Goal: Transaction & Acquisition: Purchase product/service

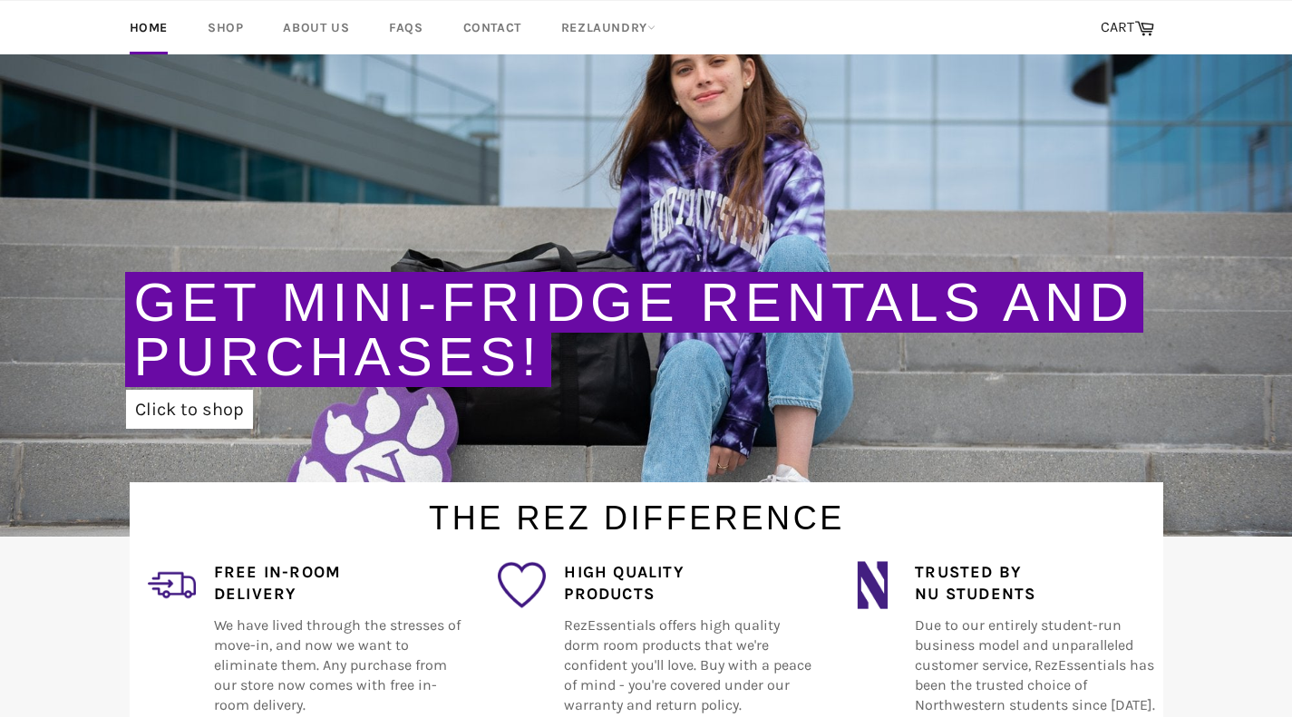
scroll to position [129, 0]
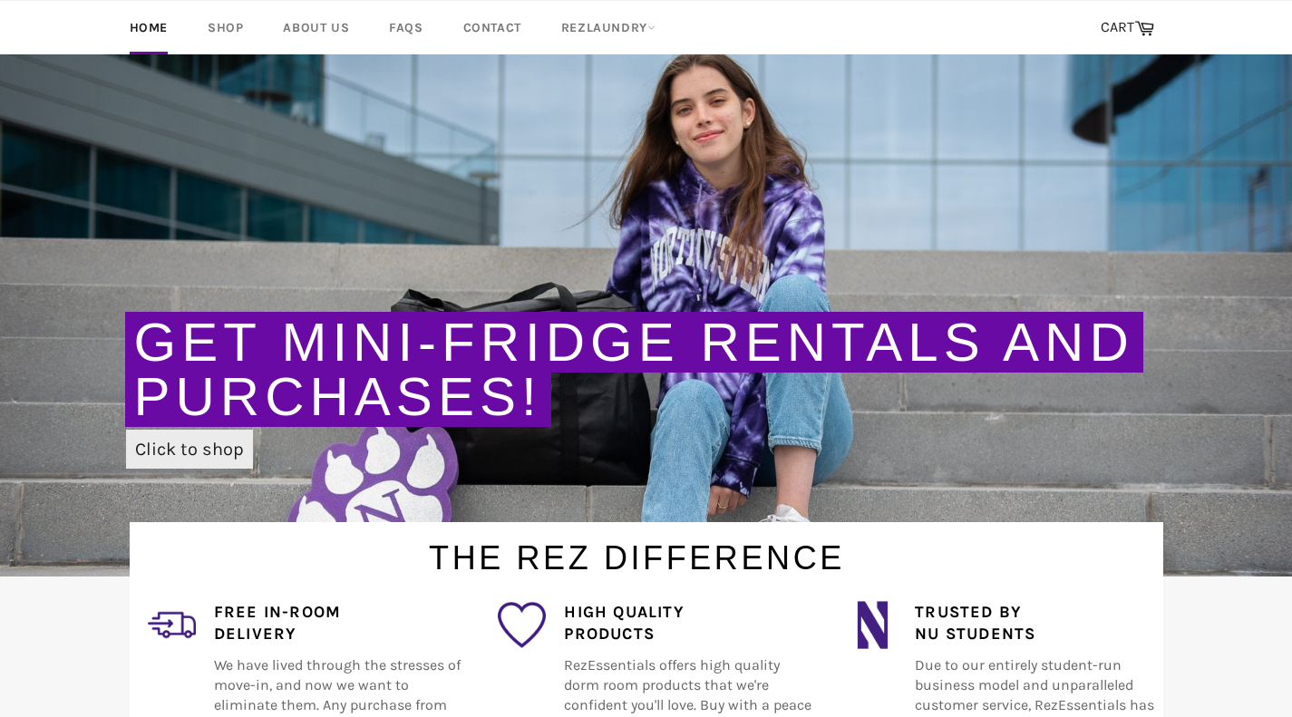
click at [171, 455] on link "Click to shop" at bounding box center [189, 449] width 127 height 39
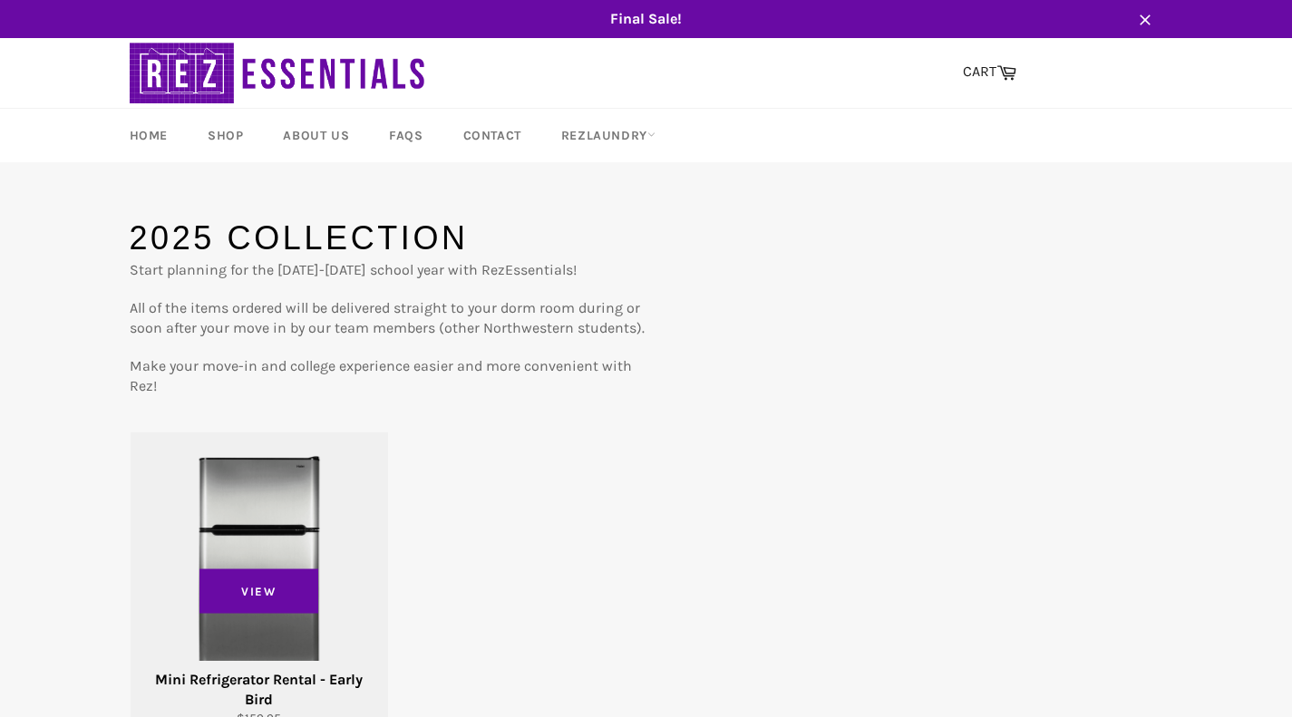
click at [235, 569] on span "View" at bounding box center [260, 591] width 120 height 45
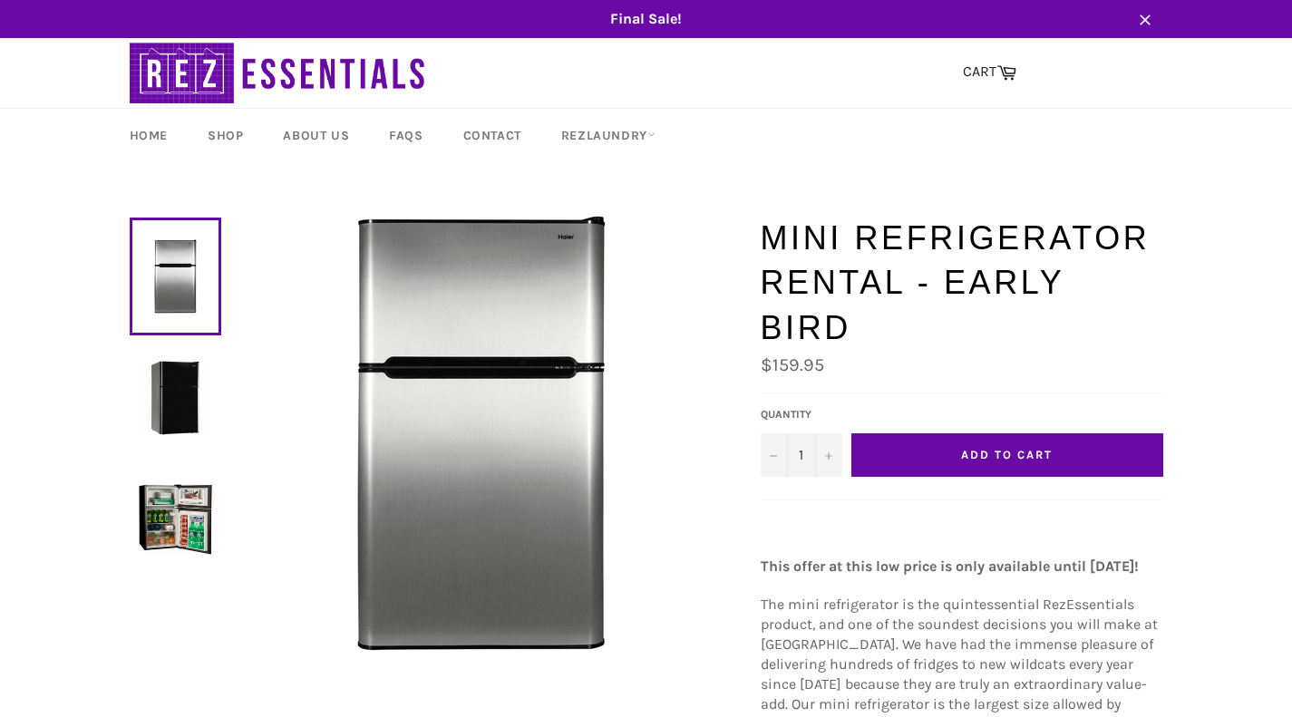
click at [988, 463] on button "Add to Cart" at bounding box center [1008, 455] width 312 height 44
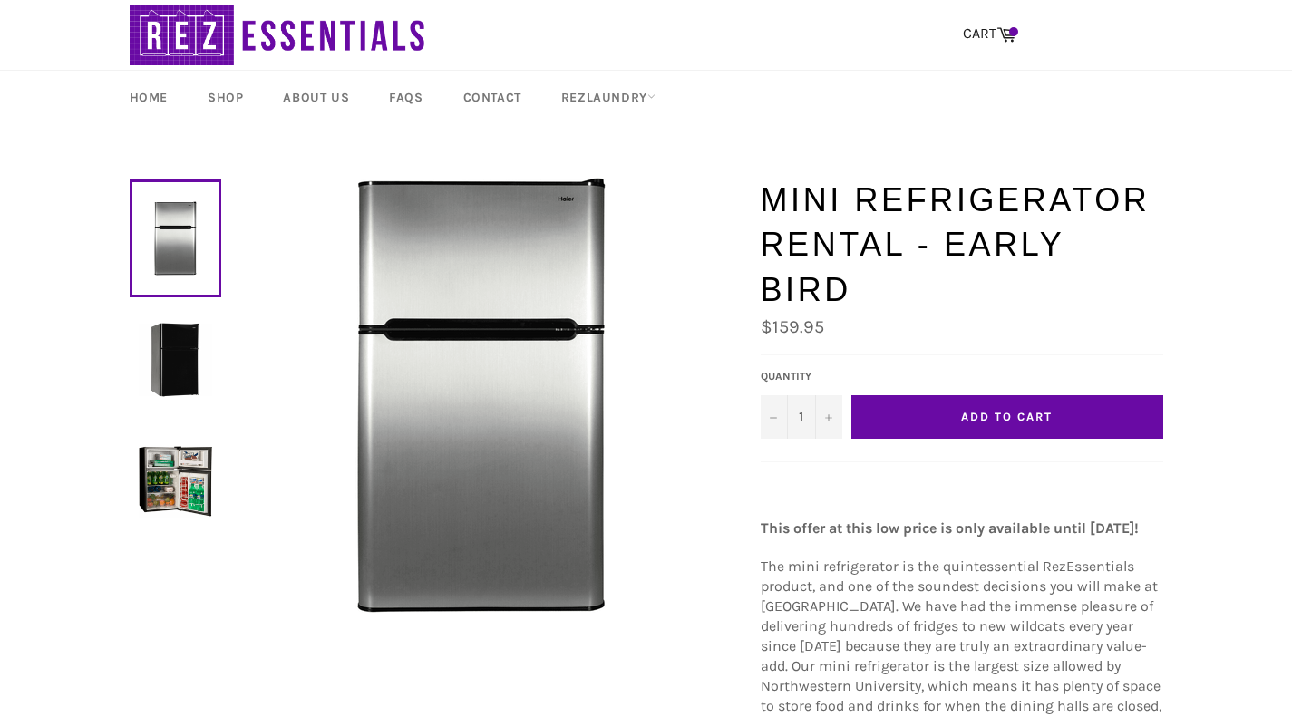
click at [952, 414] on button "Add to Cart" at bounding box center [1008, 417] width 312 height 44
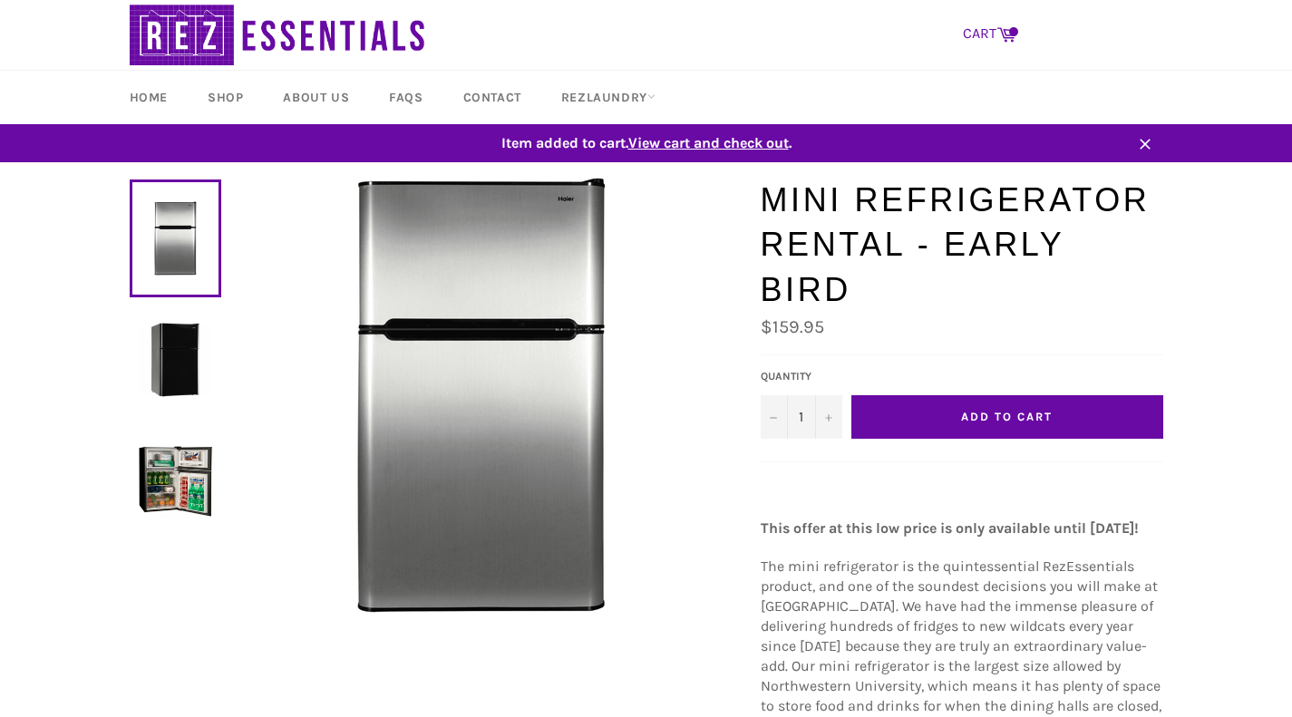
click at [1004, 42] on icon at bounding box center [1007, 34] width 20 height 20
click at [1004, 39] on icon at bounding box center [1007, 34] width 20 height 20
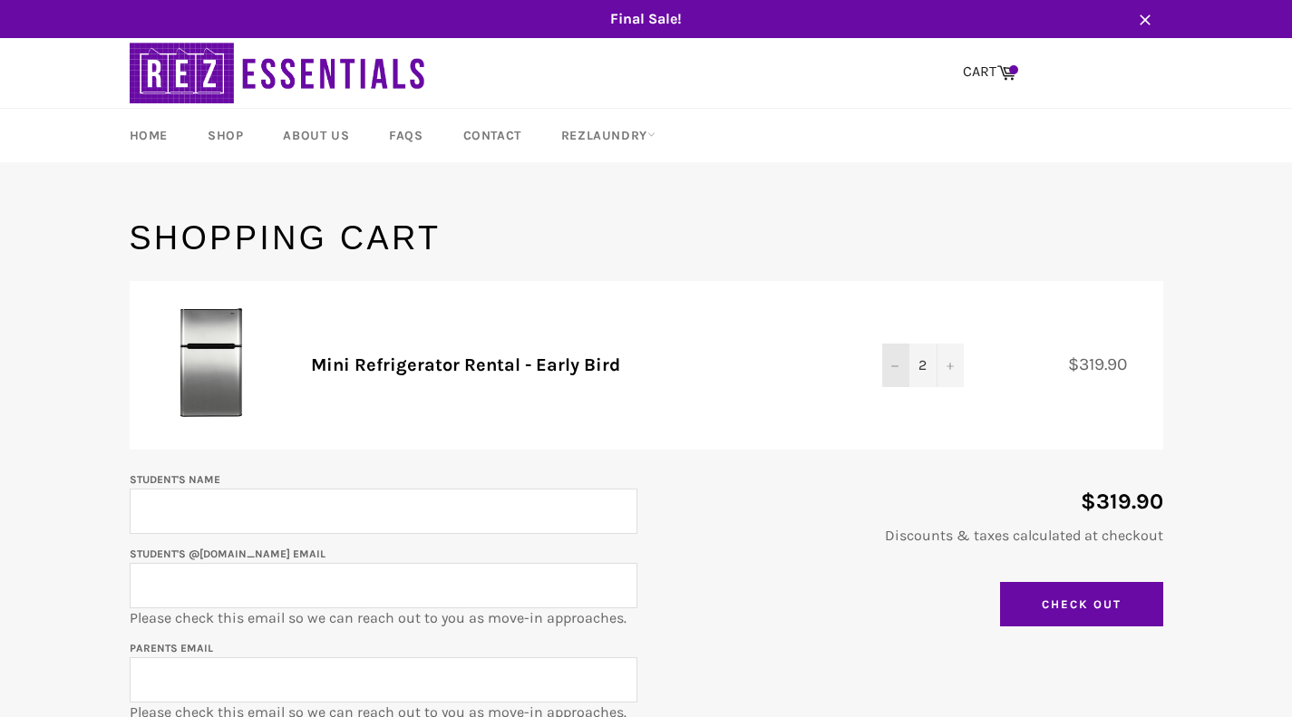
click at [905, 362] on button "−" at bounding box center [895, 366] width 27 height 44
click at [461, 525] on input "Student's Name" at bounding box center [384, 511] width 508 height 45
click at [730, 625] on div "$159.95 Discounts & taxes calculated at checkout Update Cart Check Out" at bounding box center [901, 553] width 526 height 168
click at [433, 502] on input "Student's Name" at bounding box center [384, 511] width 508 height 45
type input "Mila Schreder"
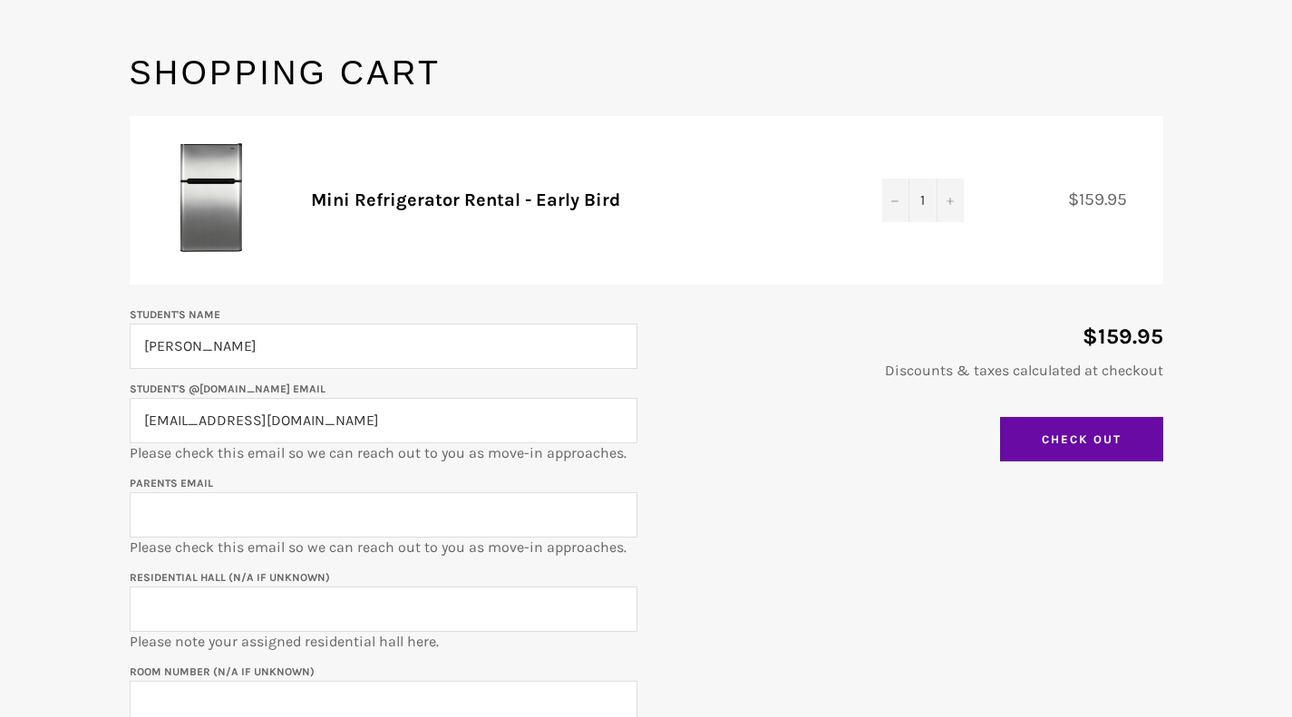
scroll to position [159, 0]
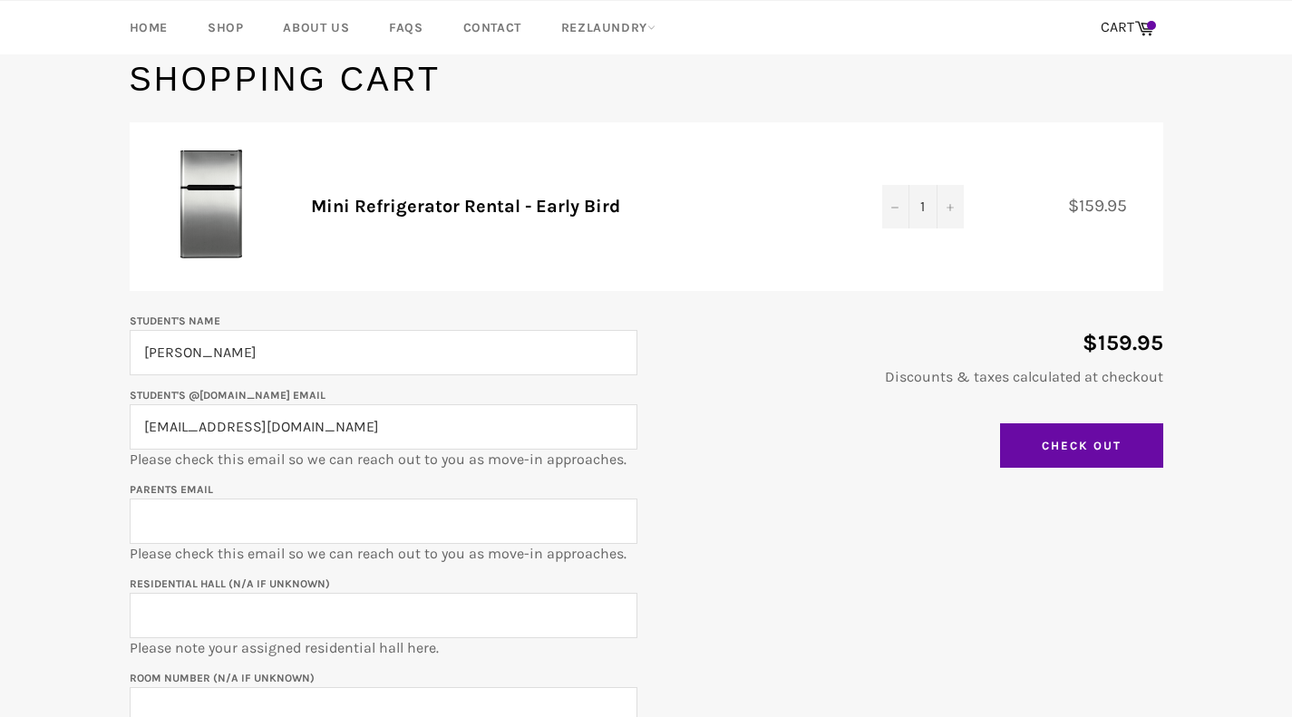
type input "milaschreder2029@u.northwestern.edu"
click at [218, 527] on input "Parents email" at bounding box center [384, 521] width 508 height 45
type input "fvigil2@cherrycreekschools.org"
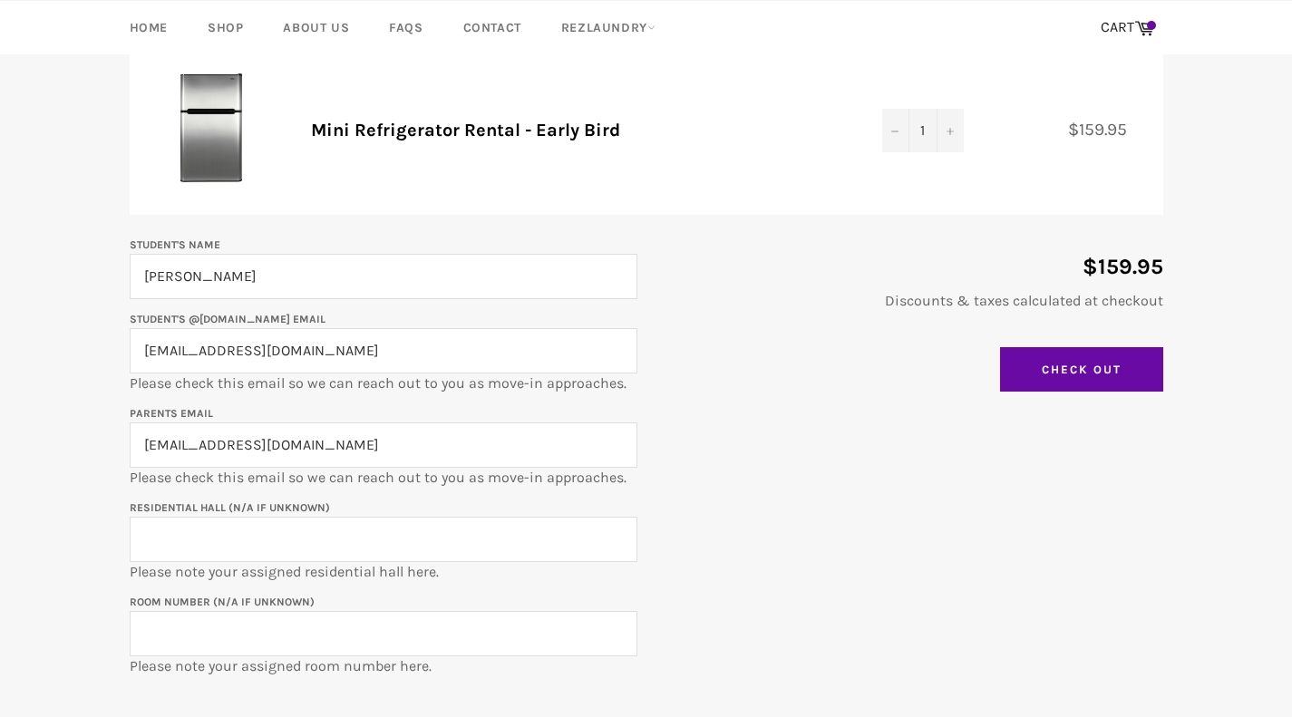
scroll to position [326, 0]
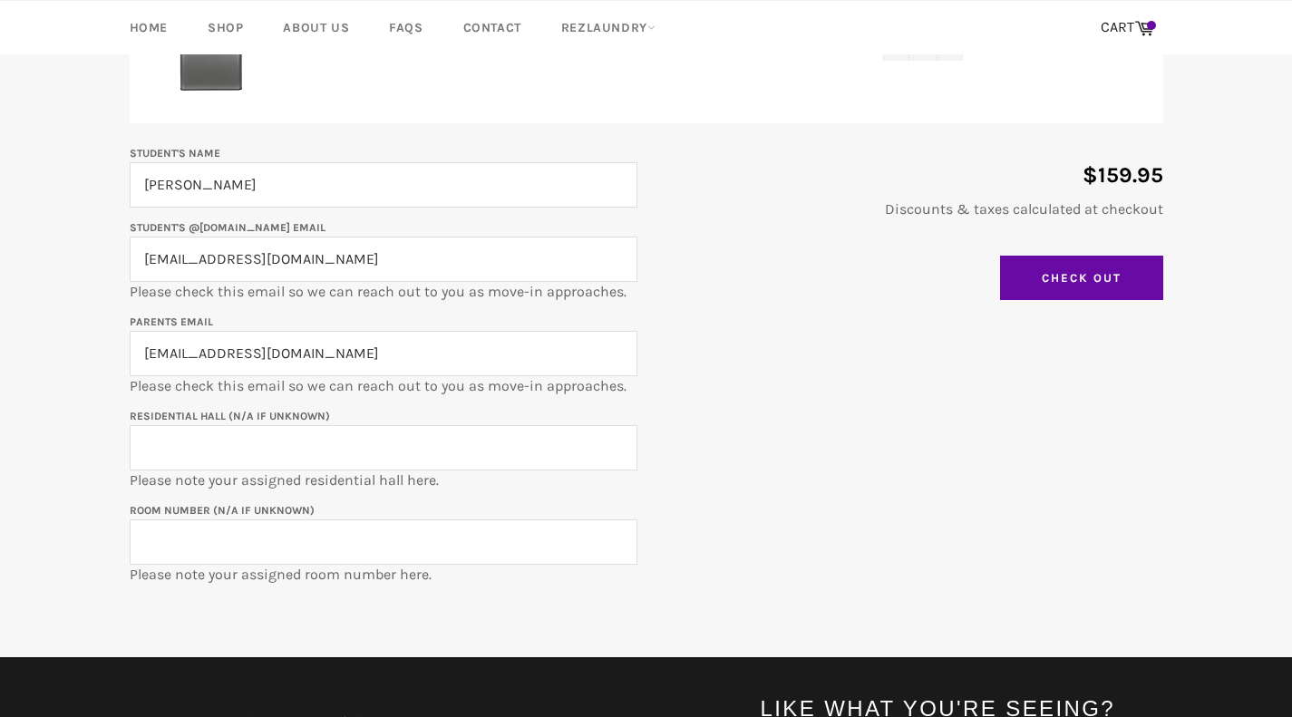
click at [219, 440] on input "Residential Hall (N/A if unknown)" at bounding box center [384, 447] width 508 height 45
type input "Jones Hall"
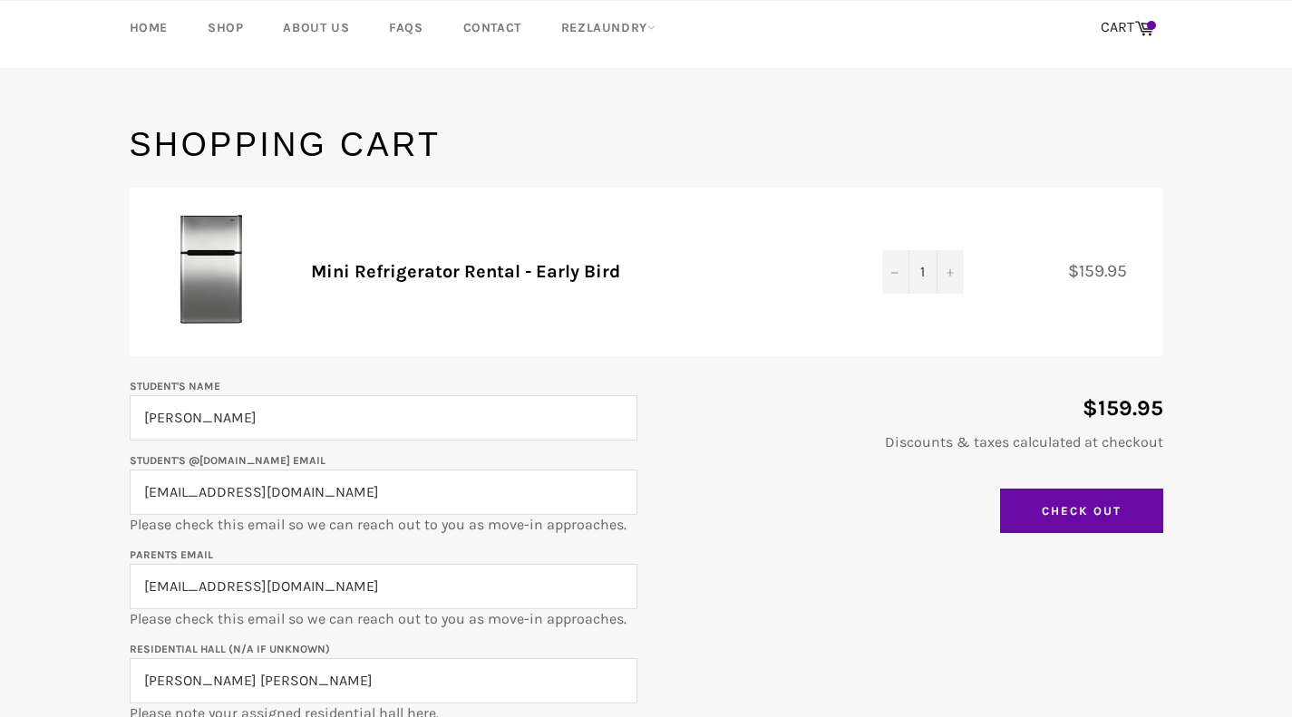
scroll to position [75, 0]
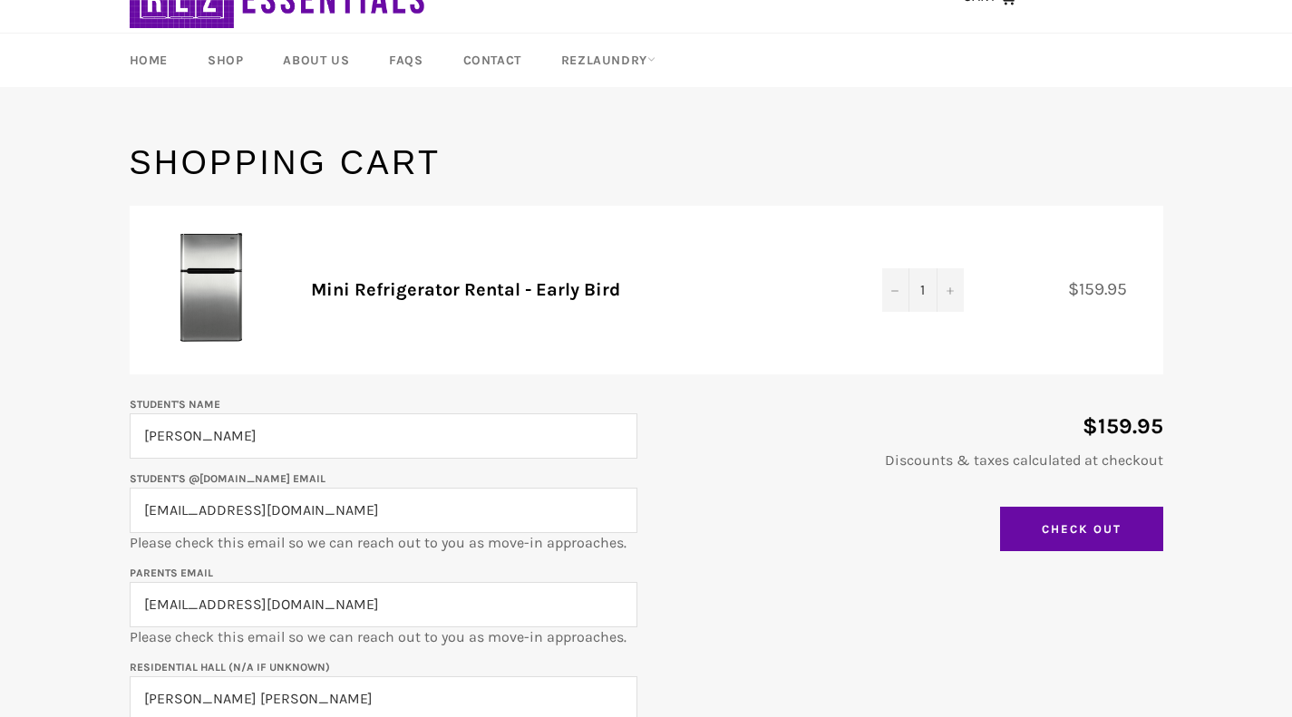
type input "105"
click at [1080, 544] on input "Check Out" at bounding box center [1081, 529] width 163 height 45
